Goal: Transaction & Acquisition: Purchase product/service

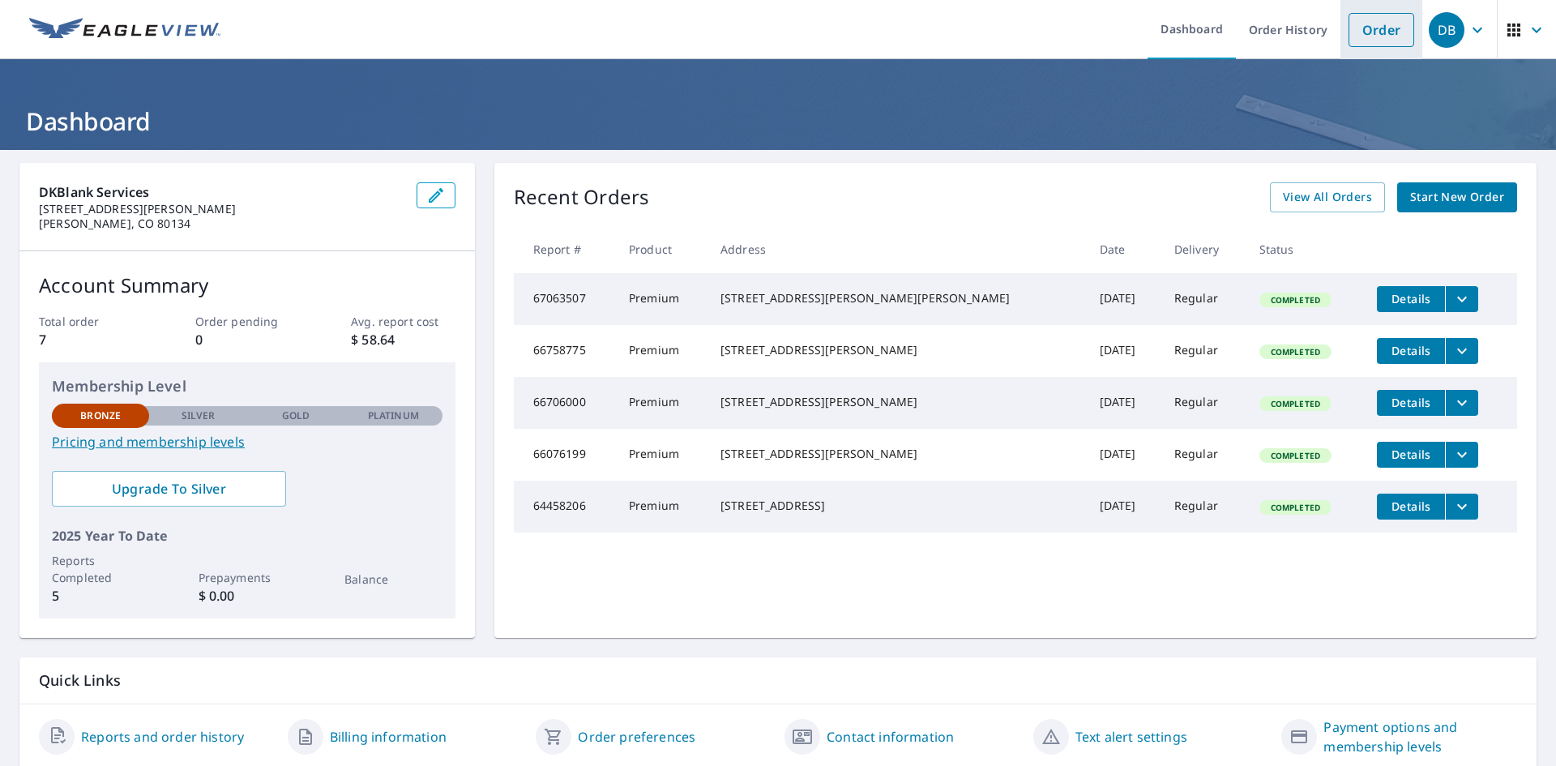
click at [1383, 32] on link "Order" at bounding box center [1382, 30] width 66 height 34
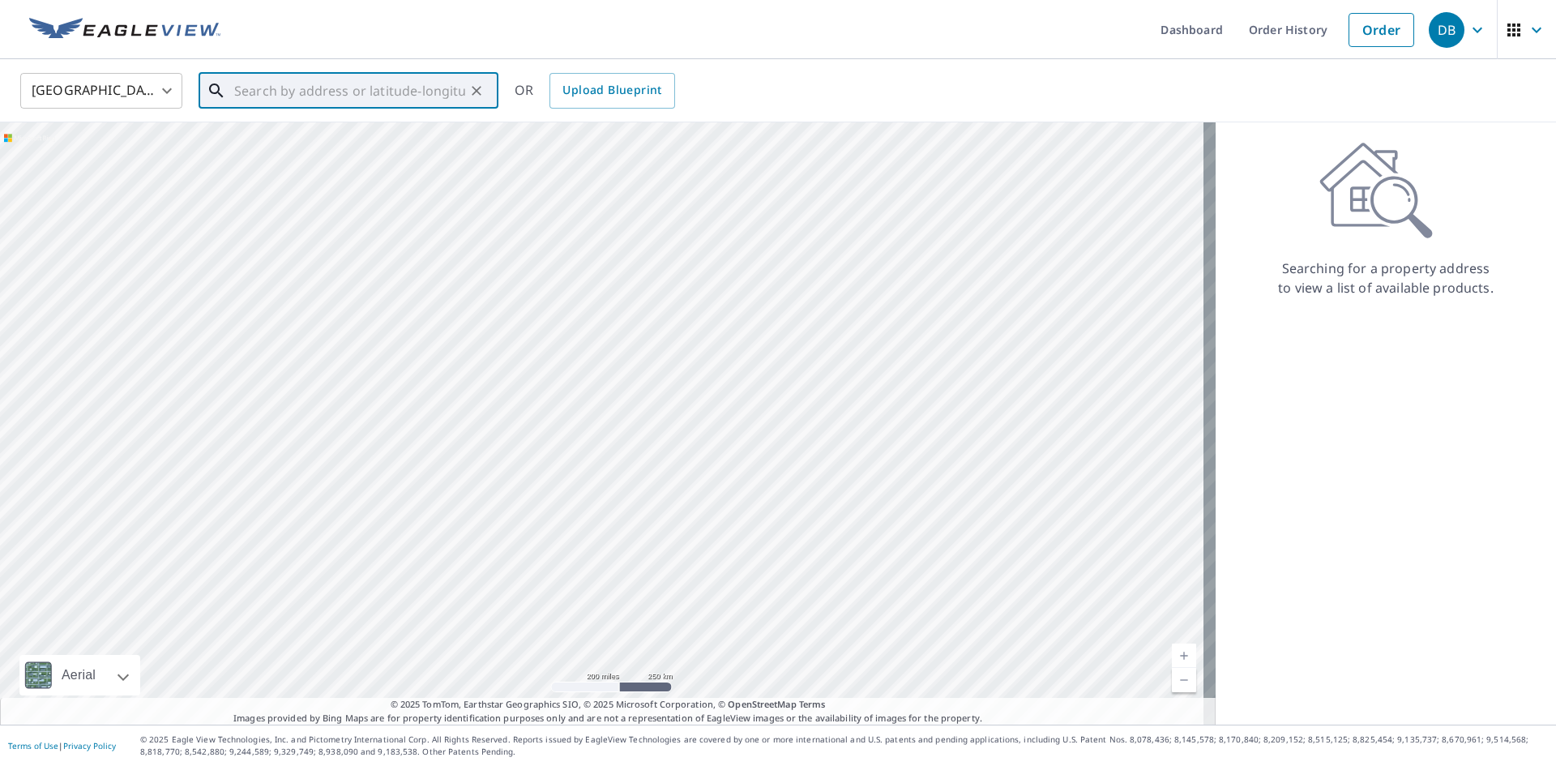
click at [291, 91] on input "text" at bounding box center [349, 90] width 231 height 45
click at [261, 150] on p "[PERSON_NAME], CO 80107" at bounding box center [358, 156] width 255 height 16
type input "[STREET_ADDRESS][PERSON_NAME][PERSON_NAME]"
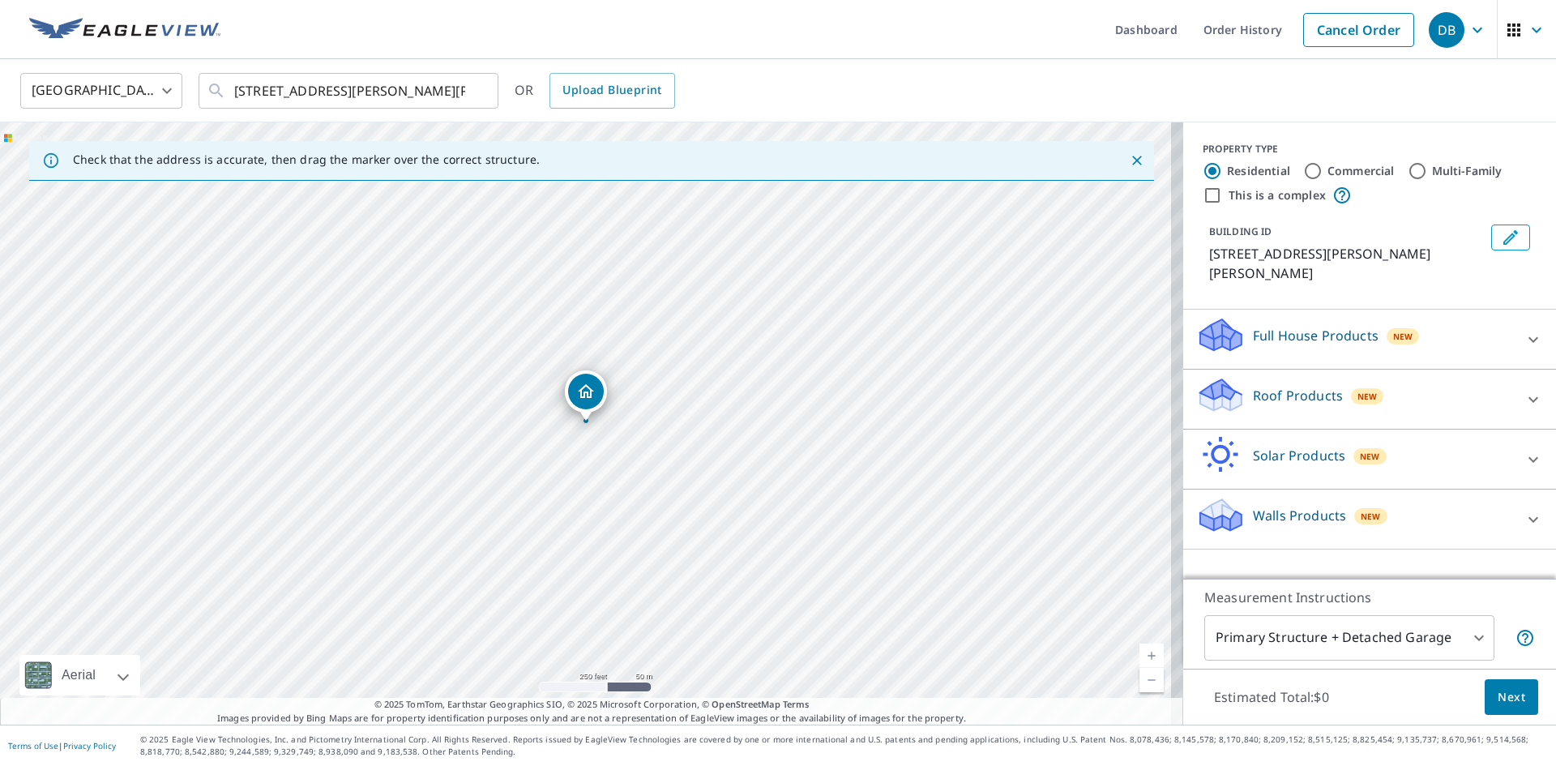
click at [1287, 386] on p "Roof Products" at bounding box center [1298, 395] width 90 height 19
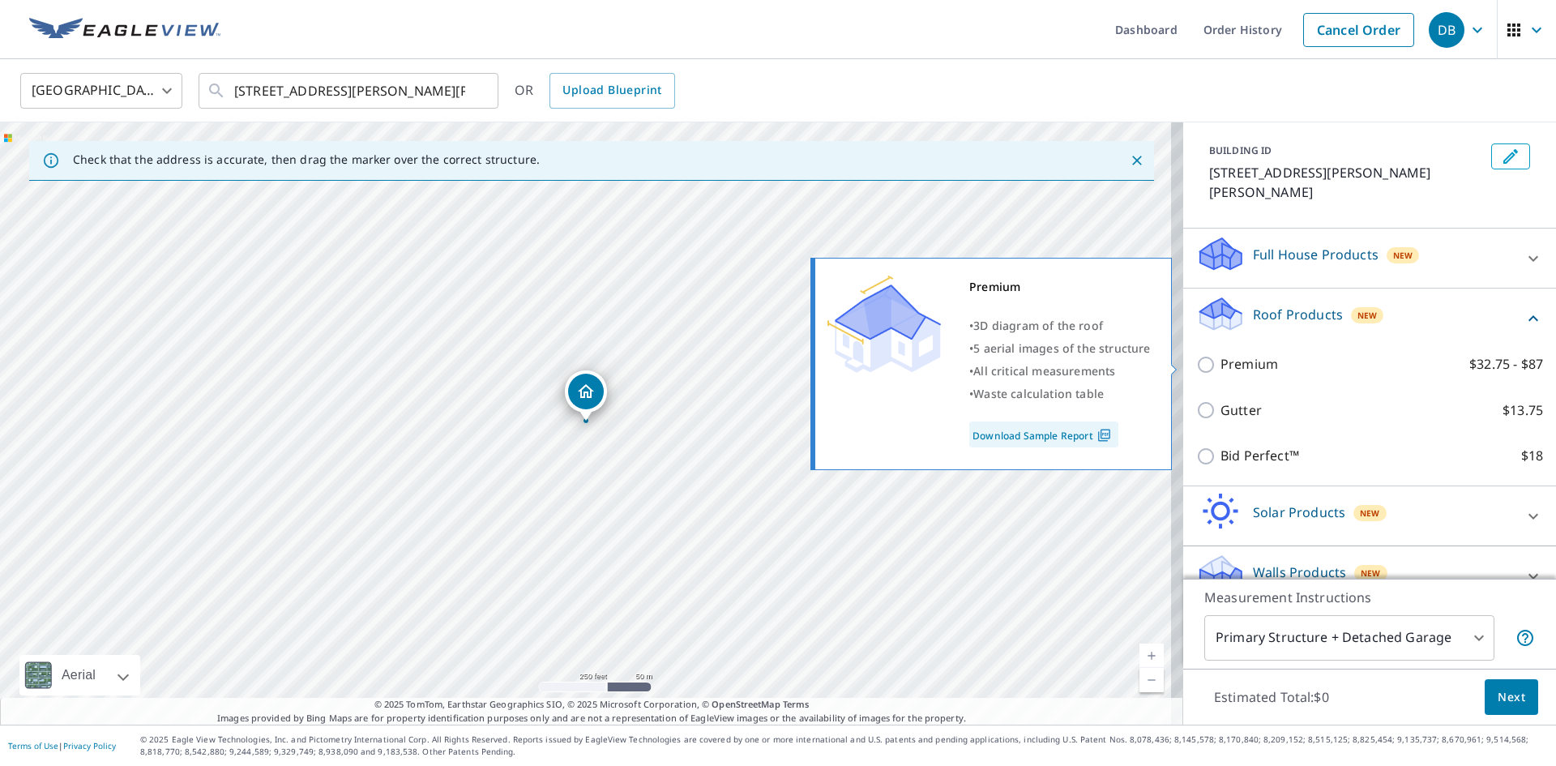
click at [1229, 368] on p "Premium" at bounding box center [1250, 364] width 58 height 20
click at [1221, 368] on input "Premium $32.75 - $87" at bounding box center [1208, 364] width 24 height 19
checkbox input "true"
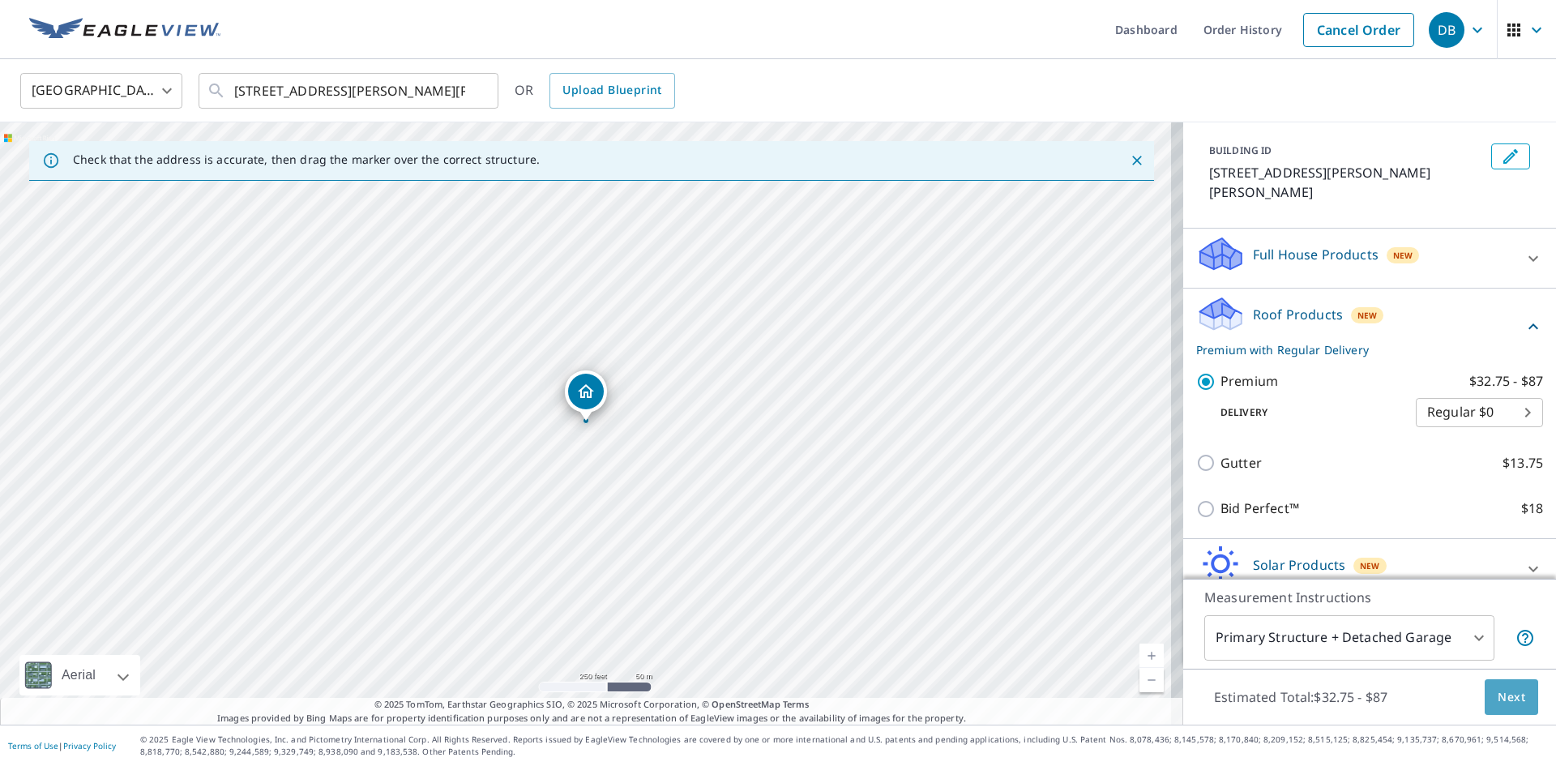
click at [1499, 695] on span "Next" at bounding box center [1512, 697] width 28 height 20
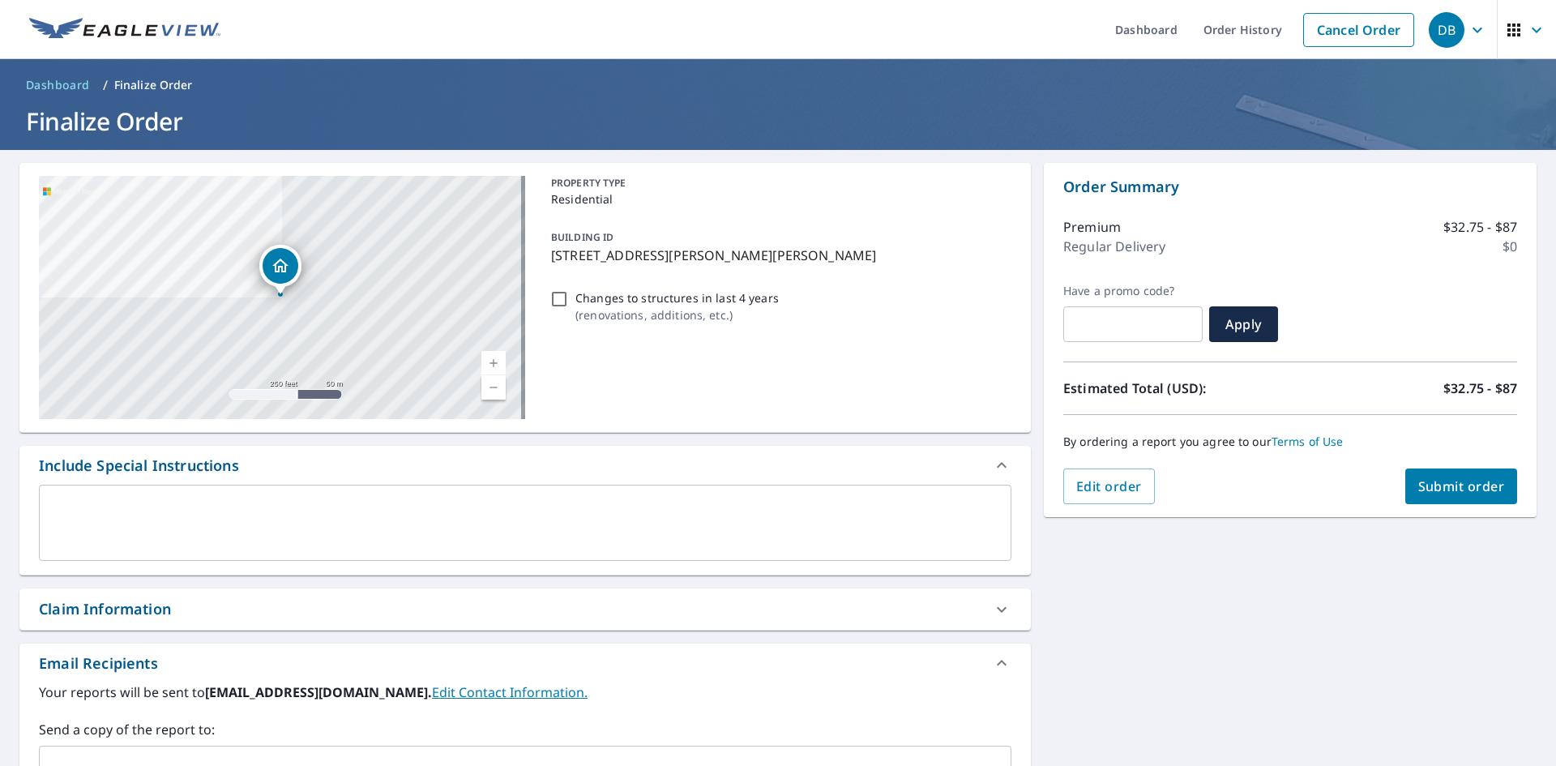
click at [1424, 490] on span "Submit order" at bounding box center [1462, 486] width 87 height 18
